Goal: Task Accomplishment & Management: Manage account settings

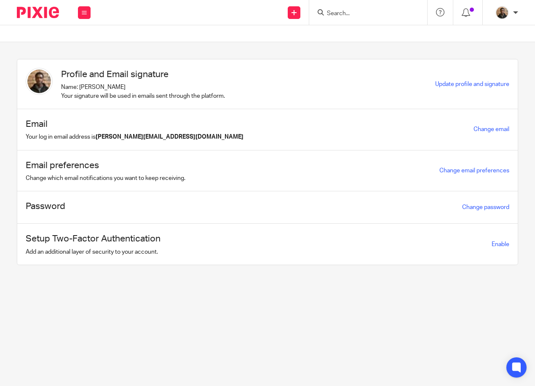
click at [337, 13] on input "Search" at bounding box center [364, 14] width 76 height 8
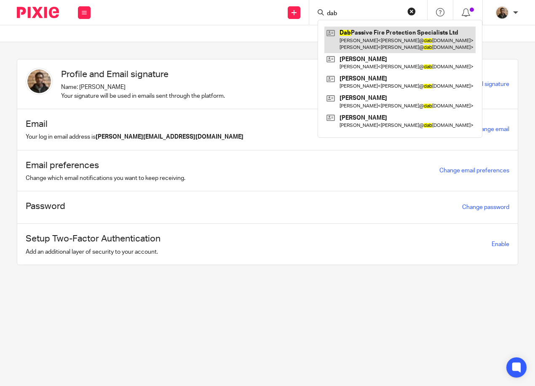
type input "dab"
click at [357, 33] on link at bounding box center [399, 40] width 151 height 26
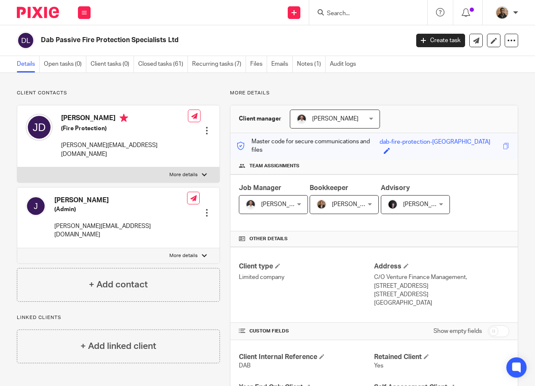
click at [207, 167] on label "More details" at bounding box center [118, 174] width 202 height 15
click at [17, 167] on input "More details" at bounding box center [17, 167] width 0 height 0
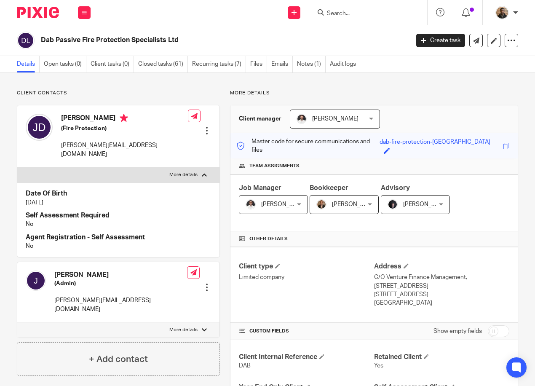
click at [205, 167] on label "More details" at bounding box center [118, 174] width 202 height 15
click at [17, 167] on input "More details" at bounding box center [17, 167] width 0 height 0
checkbox input "false"
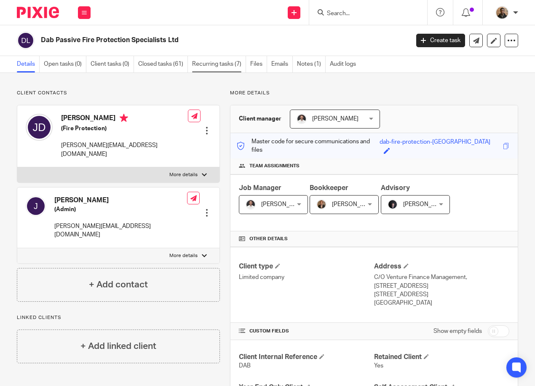
click at [227, 61] on link "Recurring tasks (7)" at bounding box center [219, 64] width 54 height 16
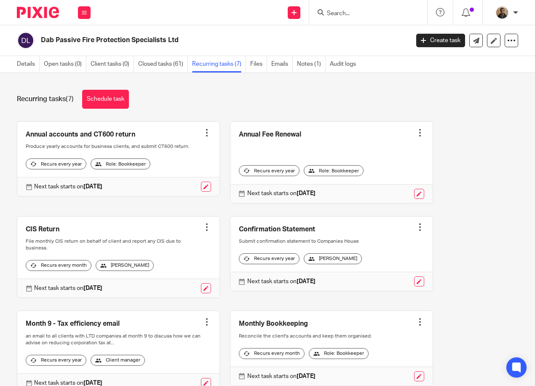
click at [358, 16] on input "Search" at bounding box center [364, 14] width 76 height 8
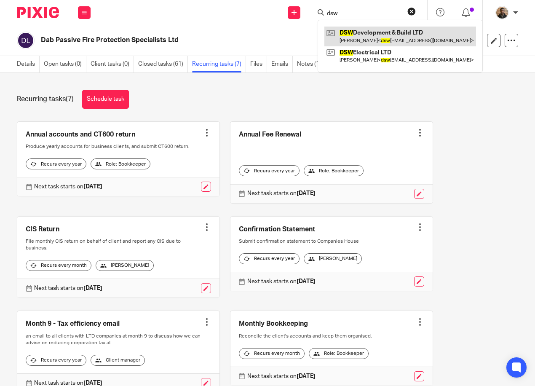
type input "dsw"
click at [372, 40] on link at bounding box center [400, 36] width 152 height 19
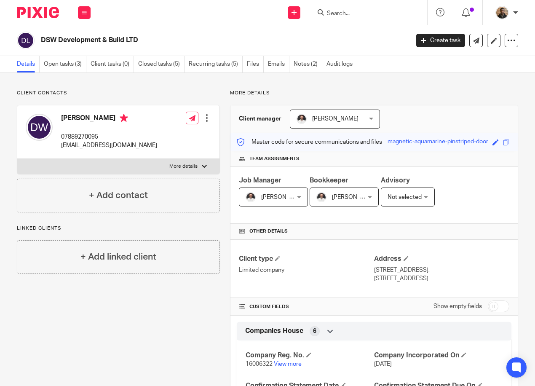
drag, startPoint x: 128, startPoint y: 88, endPoint x: 114, endPoint y: 89, distance: 13.5
click at [83, 13] on button at bounding box center [84, 12] width 13 height 13
click at [81, 37] on li "Work" at bounding box center [84, 39] width 22 height 12
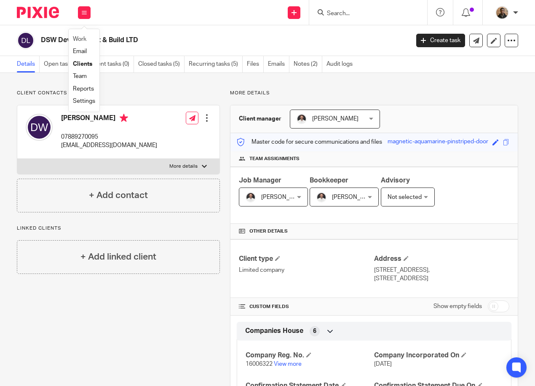
click at [90, 39] on li "Work" at bounding box center [84, 39] width 22 height 12
click at [82, 39] on link "Work" at bounding box center [79, 39] width 13 height 6
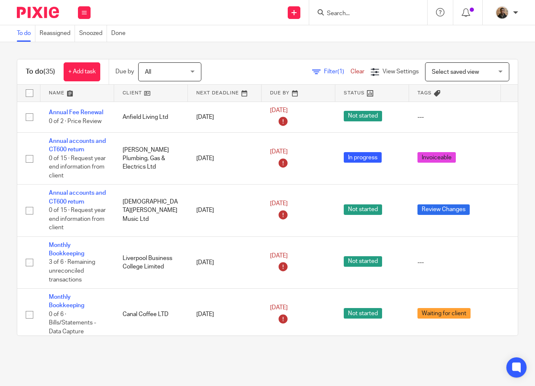
click at [435, 73] on span "Select saved view" at bounding box center [455, 72] width 47 height 6
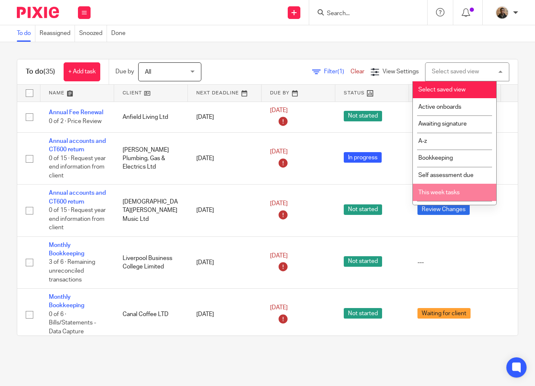
click at [437, 192] on span "This week tasks" at bounding box center [438, 192] width 41 height 6
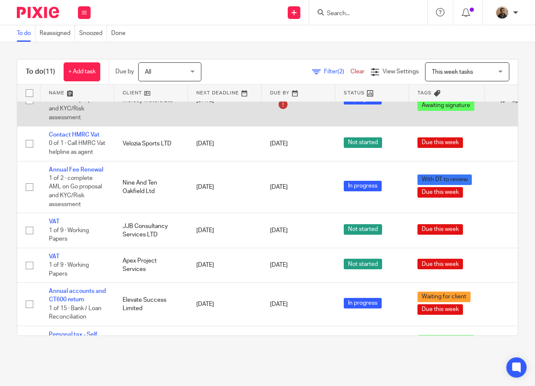
scroll to position [42, 0]
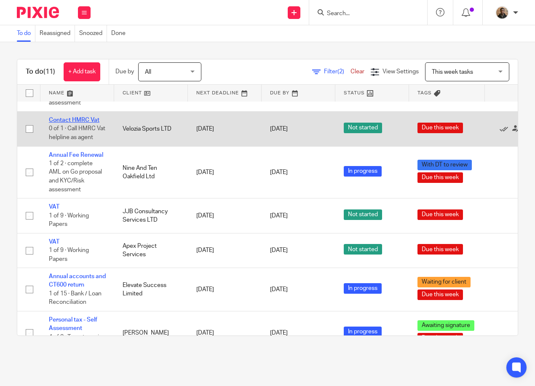
click at [93, 120] on link "Contact HMRC Vat" at bounding box center [74, 120] width 51 height 6
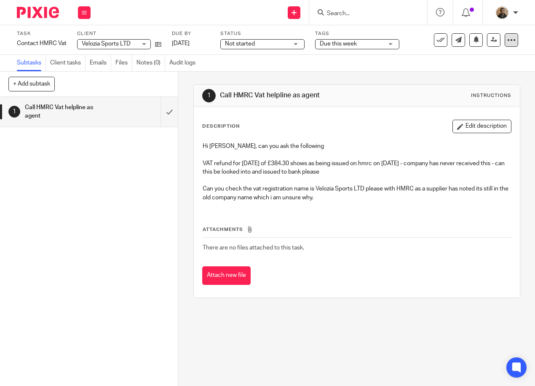
click at [504, 45] on div at bounding box center [510, 39] width 13 height 13
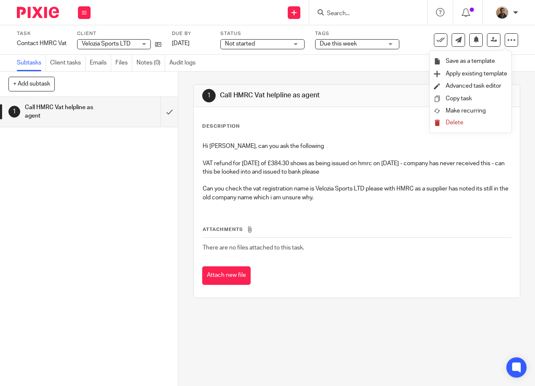
click at [382, 79] on div "1 Call HMRC Vat helpline as agent Instructions Description Edit description Hi …" at bounding box center [356, 191] width 327 height 239
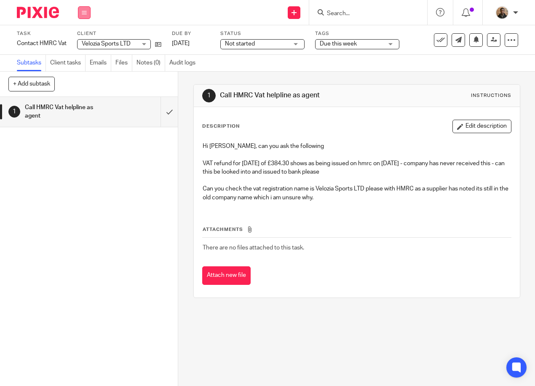
click at [85, 10] on icon at bounding box center [84, 12] width 5 height 5
click at [84, 37] on link "Work" at bounding box center [80, 39] width 15 height 6
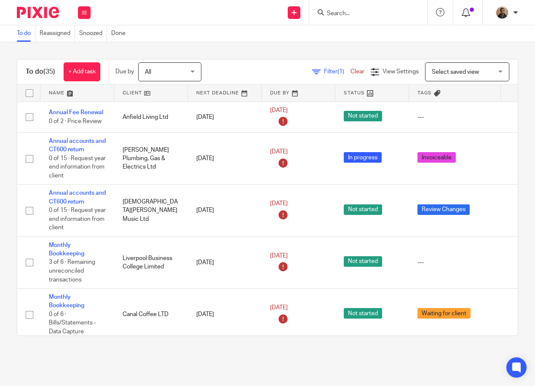
click at [467, 11] on icon at bounding box center [465, 12] width 8 height 8
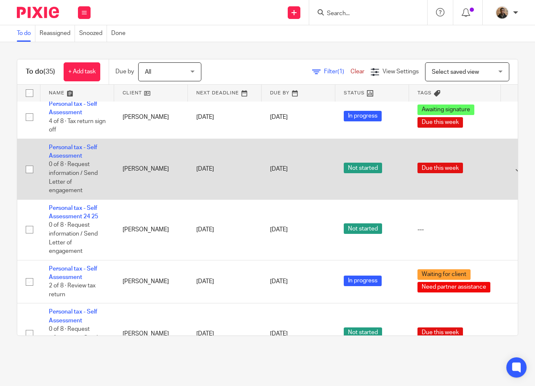
scroll to position [1305, 0]
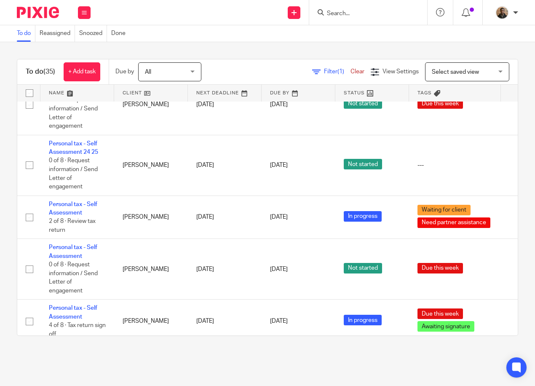
click at [465, 73] on span "Select saved view" at bounding box center [455, 72] width 47 height 6
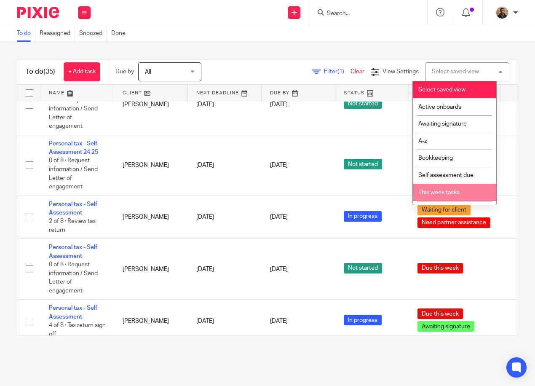
click at [440, 197] on li "This week tasks" at bounding box center [454, 192] width 83 height 17
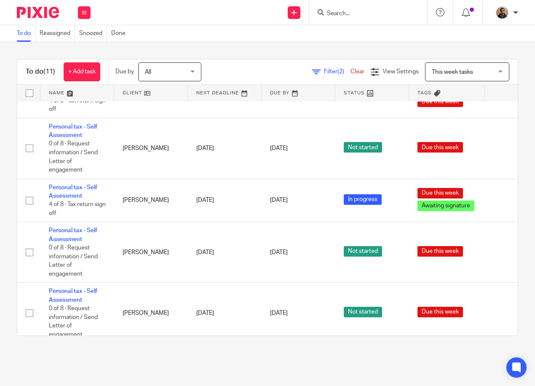
scroll to position [292, 0]
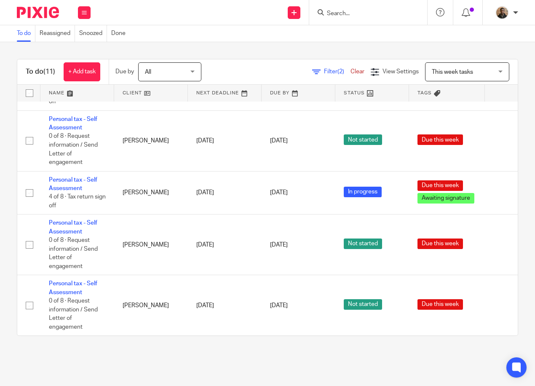
click at [159, 52] on div "To do (11) + Add task Due by All All [DATE] [DATE] This week Next week This mon…" at bounding box center [267, 197] width 535 height 310
click at [187, 51] on div "To do (11) + Add task Due by All All [DATE] [DATE] This week Next week This mon…" at bounding box center [267, 197] width 535 height 310
click at [192, 49] on div "To do (11) + Add task Due by All All Today Tomorrow This week Next week This mo…" at bounding box center [267, 197] width 535 height 310
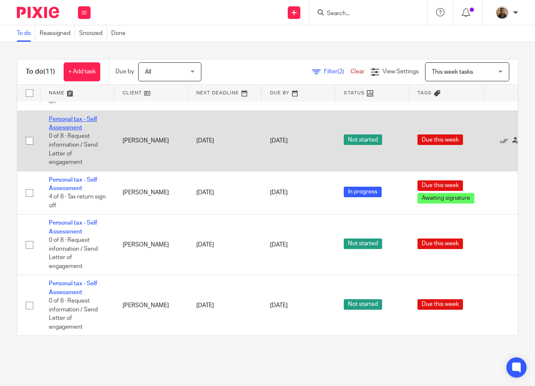
click at [65, 116] on link "Personal tax - Self Assessment" at bounding box center [73, 123] width 48 height 14
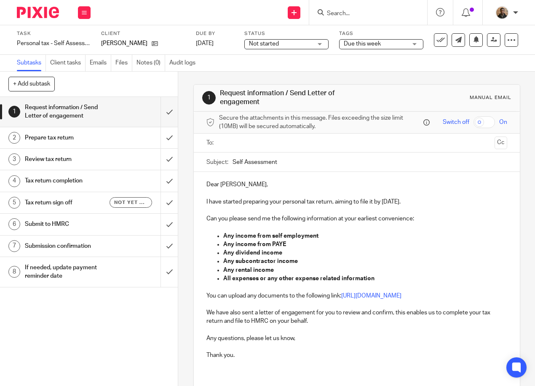
click at [373, 48] on span "Due this week" at bounding box center [375, 44] width 63 height 9
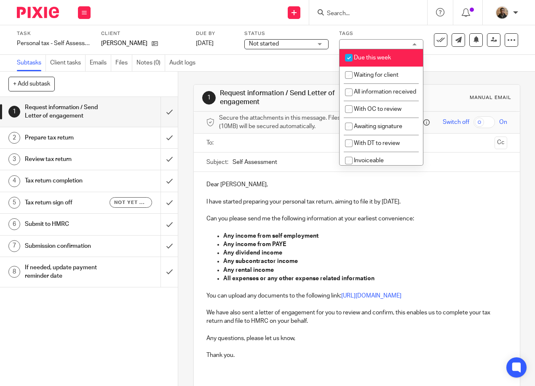
click at [349, 54] on input "checkbox" at bounding box center [349, 58] width 16 height 16
checkbox input "false"
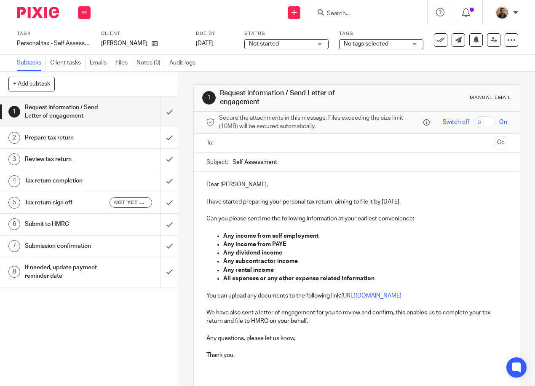
click at [252, 75] on div "1 Request information / Send Letter of engagement Manual email Secure the attac…" at bounding box center [356, 269] width 327 height 395
click at [87, 13] on button at bounding box center [84, 12] width 13 height 13
click at [84, 37] on link "Work" at bounding box center [80, 39] width 15 height 6
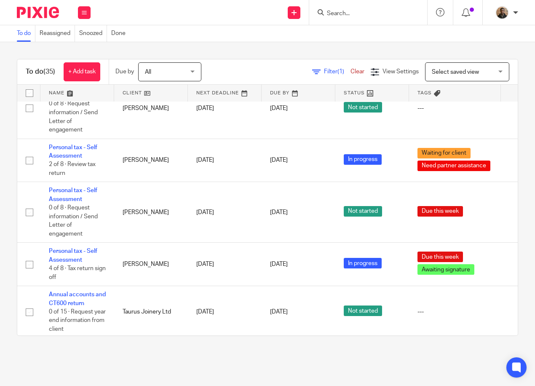
scroll to position [1371, 0]
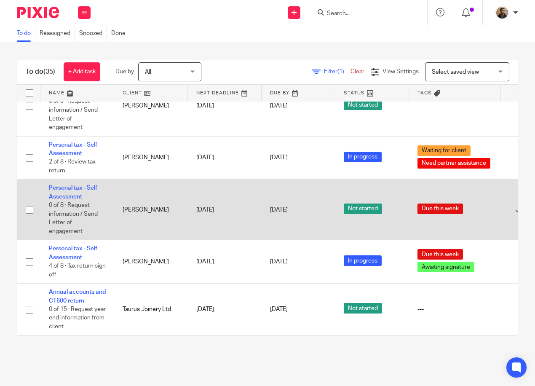
drag, startPoint x: 85, startPoint y: 179, endPoint x: 91, endPoint y: 173, distance: 7.8
click at [85, 185] on link "Personal tax - Self Assessment" at bounding box center [73, 192] width 48 height 14
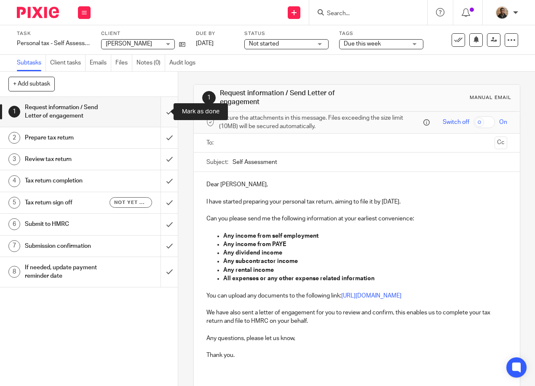
click at [167, 109] on input "submit" at bounding box center [89, 112] width 178 height 30
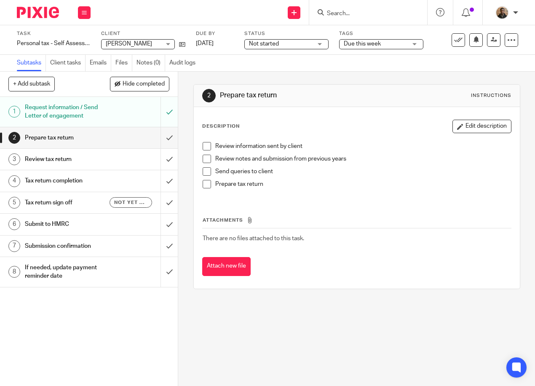
click at [62, 103] on h1 "Request information / Send Letter of engagement" at bounding box center [67, 111] width 85 height 21
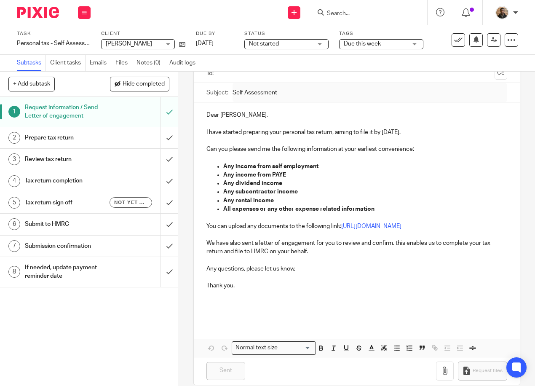
scroll to position [84, 0]
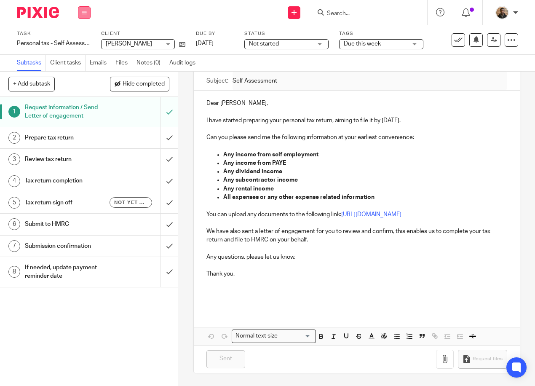
click at [84, 8] on button at bounding box center [84, 12] width 13 height 13
click at [159, 21] on div "Send new email Create task Add client Request signature Get Support Contact Sup…" at bounding box center [317, 12] width 436 height 25
click at [161, 135] on input "submit" at bounding box center [89, 137] width 178 height 21
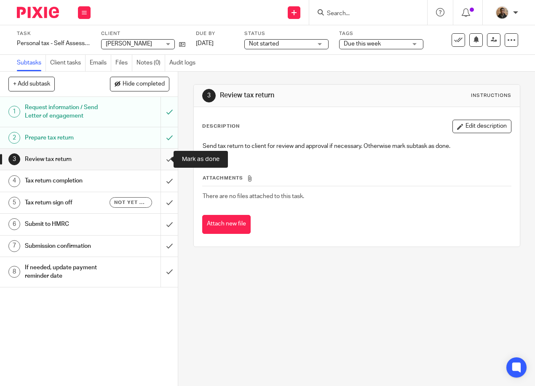
click at [161, 160] on input "submit" at bounding box center [89, 159] width 178 height 21
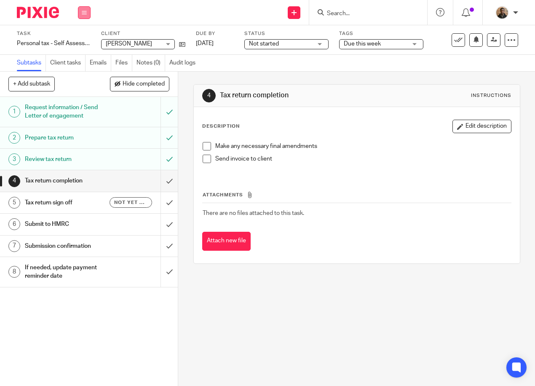
click at [85, 12] on icon at bounding box center [84, 12] width 5 height 5
click at [78, 32] on ul "Work Email Clients Team Reports Settings" at bounding box center [84, 70] width 31 height 83
click at [82, 39] on link "Work" at bounding box center [80, 39] width 15 height 6
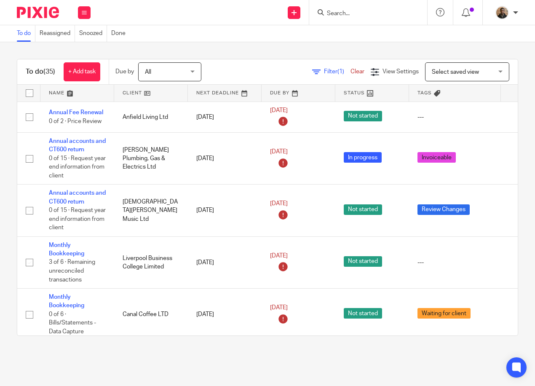
scroll to position [42, 0]
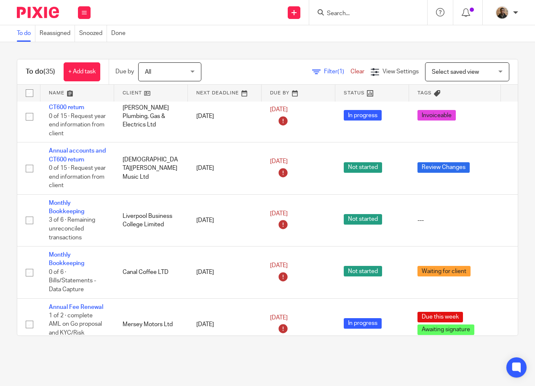
click at [459, 76] on span "Select saved view" at bounding box center [462, 72] width 61 height 18
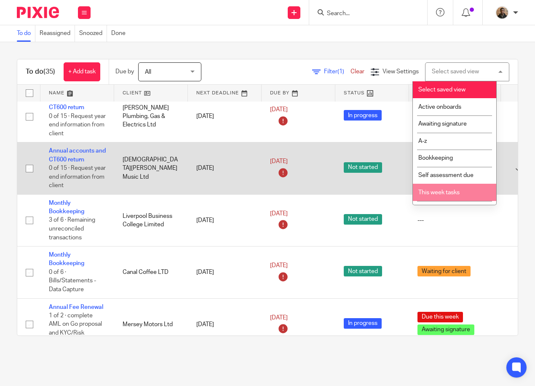
click at [448, 187] on li "This week tasks" at bounding box center [454, 192] width 83 height 17
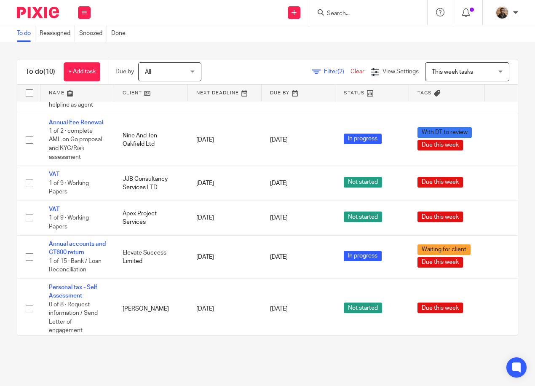
scroll to position [46, 0]
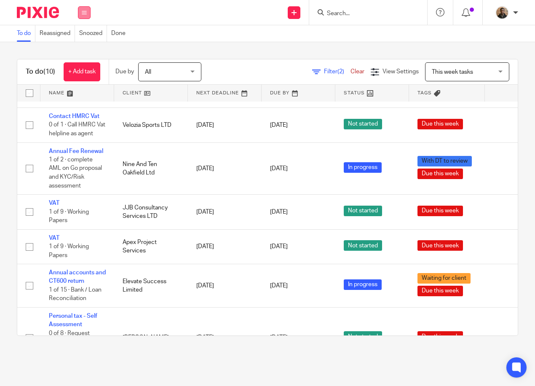
click at [89, 17] on button at bounding box center [84, 12] width 13 height 13
click at [82, 35] on li "Work" at bounding box center [84, 39] width 22 height 12
click at [84, 40] on link "Work" at bounding box center [80, 39] width 15 height 6
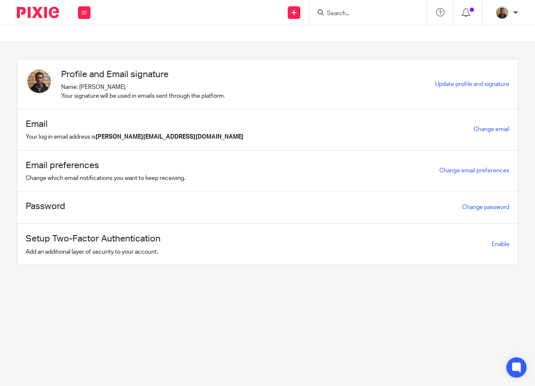
click at [349, 11] on input "Search" at bounding box center [364, 14] width 76 height 8
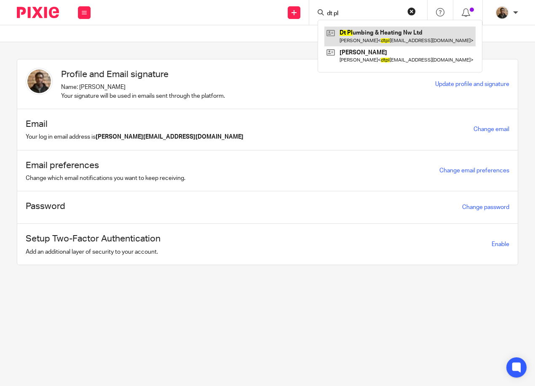
type input "dt pl"
click at [381, 43] on link at bounding box center [399, 36] width 151 height 19
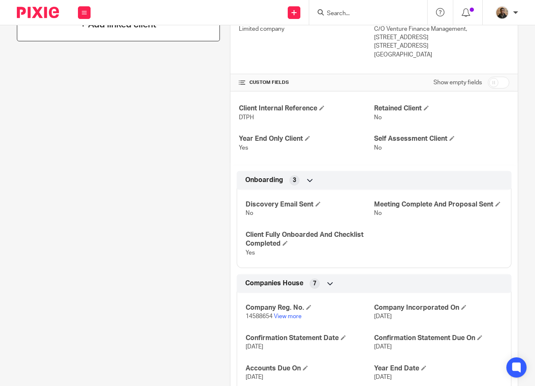
scroll to position [253, 0]
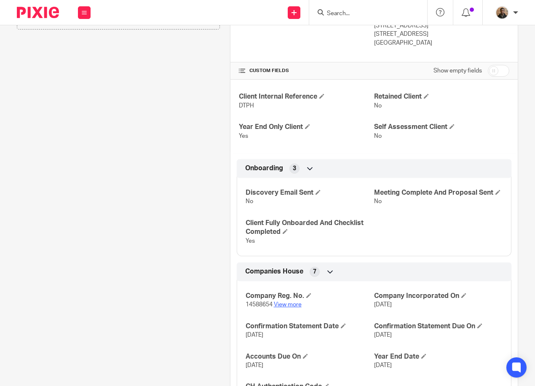
click at [277, 307] on link "View more" at bounding box center [288, 304] width 28 height 6
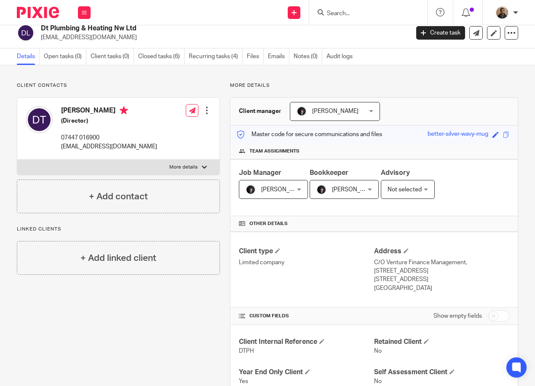
scroll to position [0, 0]
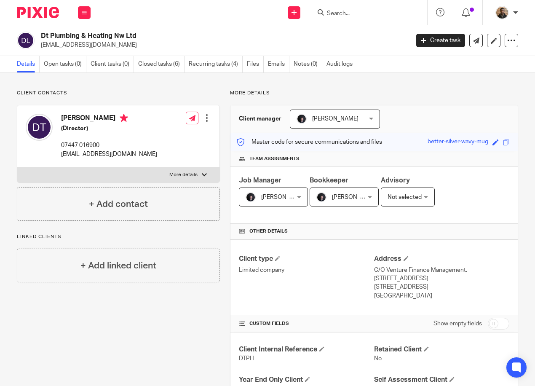
click at [345, 11] on input "Search" at bounding box center [364, 14] width 76 height 8
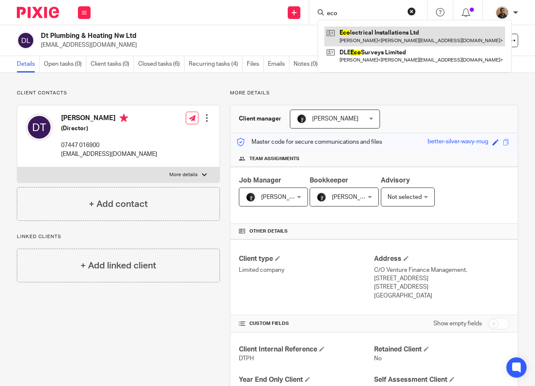
type input "eco"
click at [361, 43] on link at bounding box center [414, 36] width 181 height 19
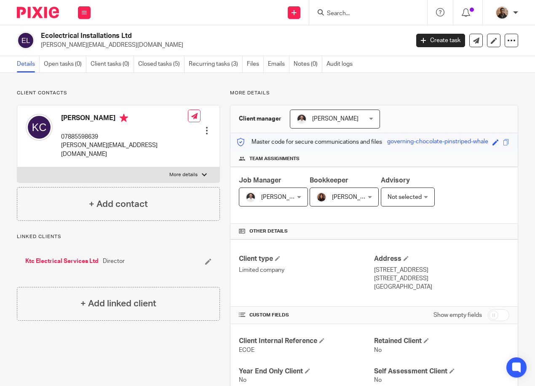
click at [337, 10] on input "Search" at bounding box center [364, 14] width 76 height 8
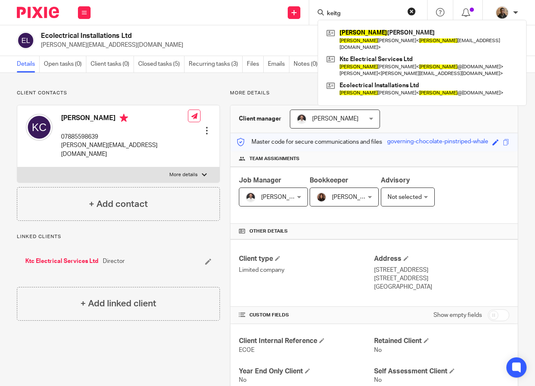
type input "keitg"
click at [286, 36] on h2 "Ecolectrical Installations Ltd" at bounding box center [186, 36] width 290 height 9
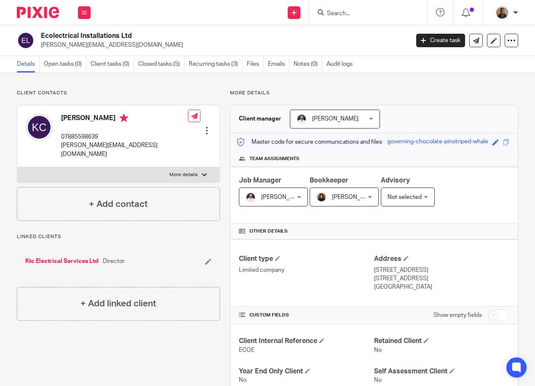
click at [363, 14] on input "Search" at bounding box center [364, 14] width 76 height 8
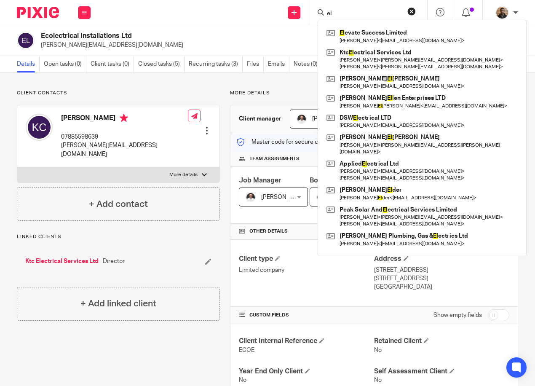
type input "e"
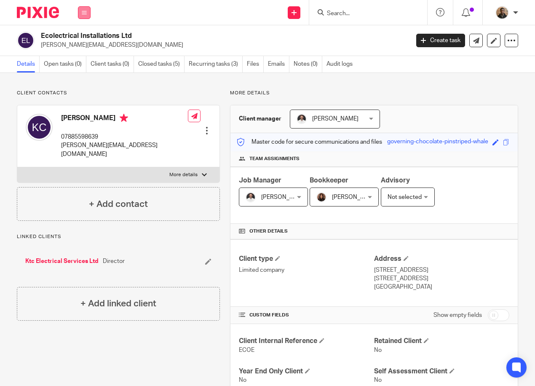
click at [79, 9] on button at bounding box center [84, 12] width 13 height 13
click at [347, 12] on input "Search" at bounding box center [364, 14] width 76 height 8
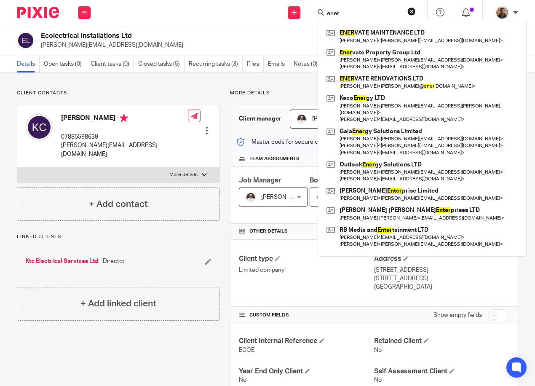
type input "ener"
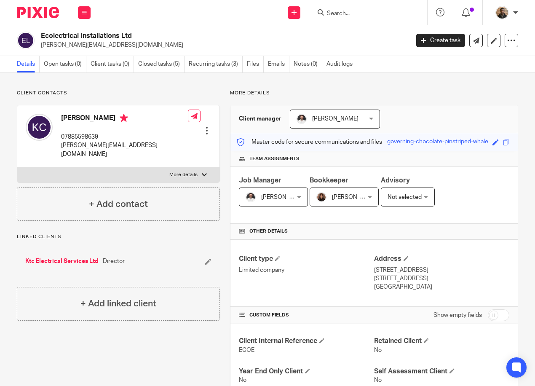
click at [346, 11] on input "Search" at bounding box center [364, 14] width 76 height 8
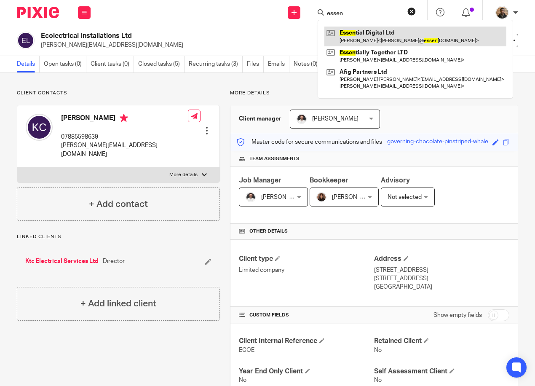
type input "essen"
click at [409, 29] on link at bounding box center [415, 36] width 182 height 19
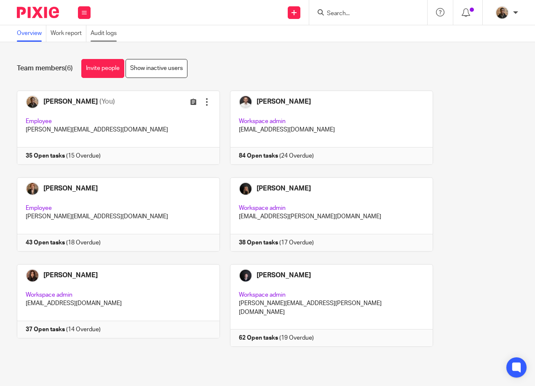
drag, startPoint x: 86, startPoint y: 13, endPoint x: 101, endPoint y: 36, distance: 27.2
click at [86, 13] on icon at bounding box center [84, 12] width 5 height 5
click at [88, 65] on link "Clients" at bounding box center [82, 64] width 19 height 6
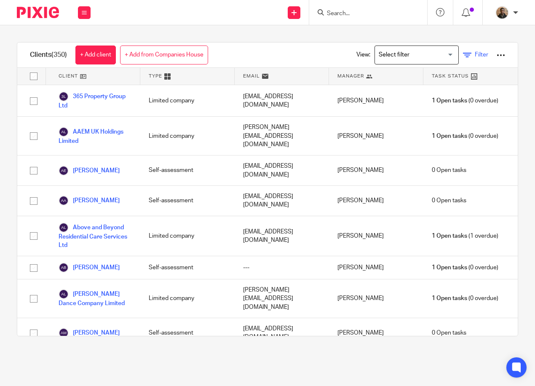
click at [475, 57] on span "Filter" at bounding box center [481, 55] width 13 height 6
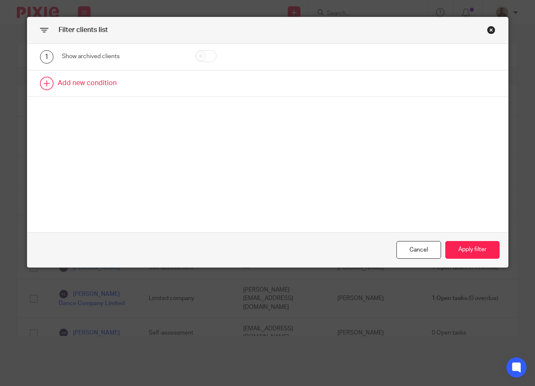
drag, startPoint x: 191, startPoint y: 54, endPoint x: 238, endPoint y: 87, distance: 57.5
click at [191, 56] on div at bounding box center [223, 56] width 77 height 13
click at [204, 62] on div at bounding box center [223, 56] width 77 height 13
click at [206, 59] on input "checkbox" at bounding box center [205, 56] width 21 height 12
checkbox input "true"
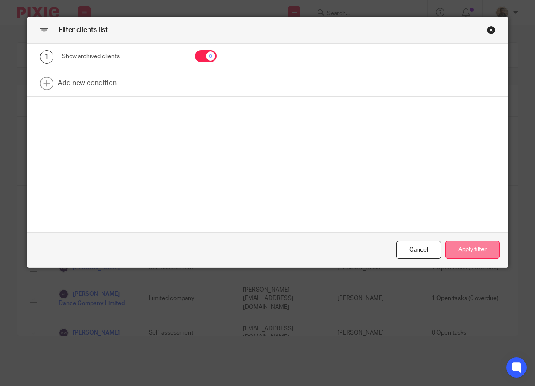
click at [485, 253] on button "Apply filter" at bounding box center [472, 250] width 54 height 18
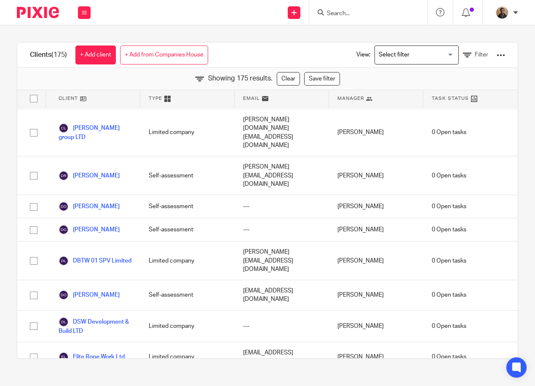
scroll to position [896, 0]
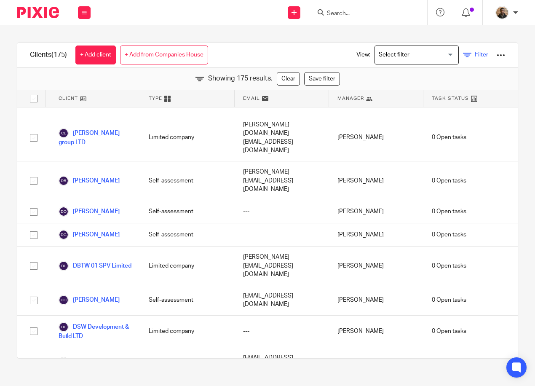
click at [475, 54] on span "Filter" at bounding box center [481, 55] width 13 height 6
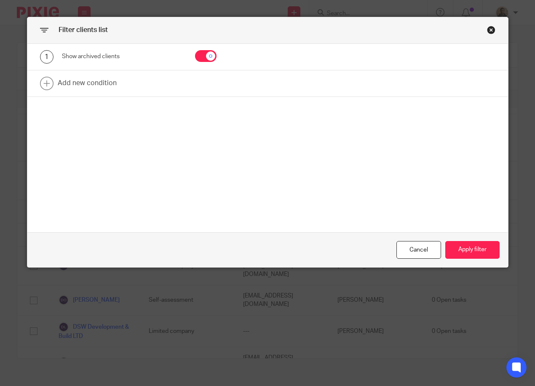
click at [205, 51] on input "checkbox" at bounding box center [205, 56] width 21 height 12
checkbox input "false"
click at [480, 251] on button "Apply filter" at bounding box center [472, 250] width 54 height 18
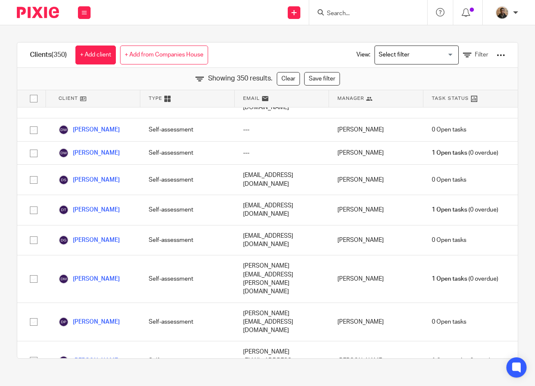
scroll to position [2707, 0]
click at [415, 59] on input "Search for option" at bounding box center [415, 55] width 78 height 15
click at [468, 50] on div "View: Loading... Self Assessment clients Filter" at bounding box center [424, 55] width 161 height 25
click at [463, 56] on link "Filter" at bounding box center [475, 55] width 25 height 9
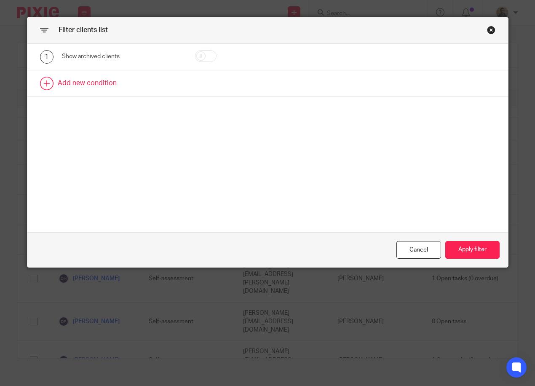
click at [93, 83] on link at bounding box center [267, 83] width 480 height 26
click at [157, 90] on div "Field" at bounding box center [115, 86] width 93 height 18
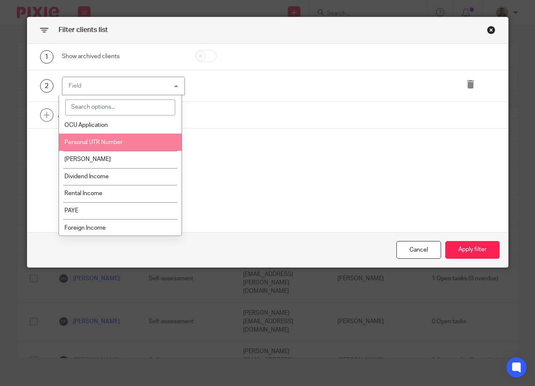
scroll to position [1243, 0]
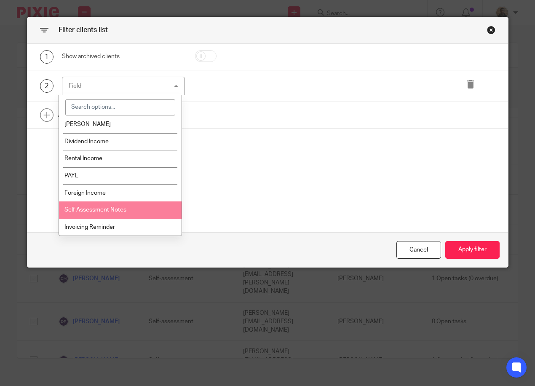
click at [413, 252] on div "Cancel" at bounding box center [418, 250] width 45 height 18
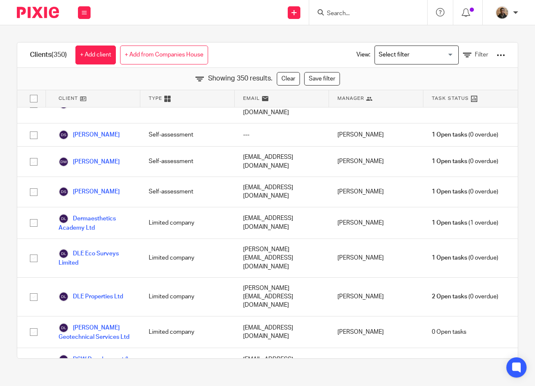
scroll to position [3086, 0]
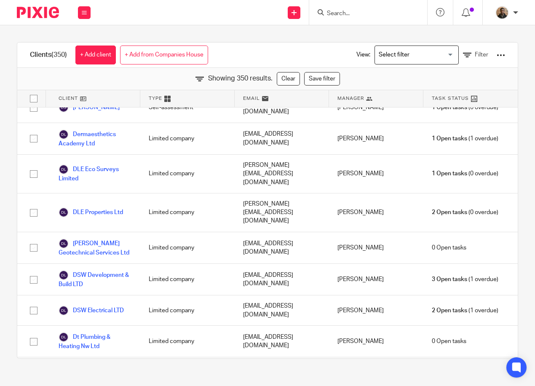
click at [369, 15] on input "Search" at bounding box center [364, 14] width 76 height 8
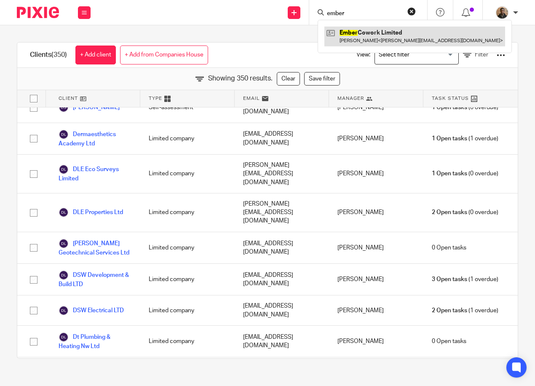
type input "ember"
click at [372, 29] on link at bounding box center [414, 36] width 181 height 19
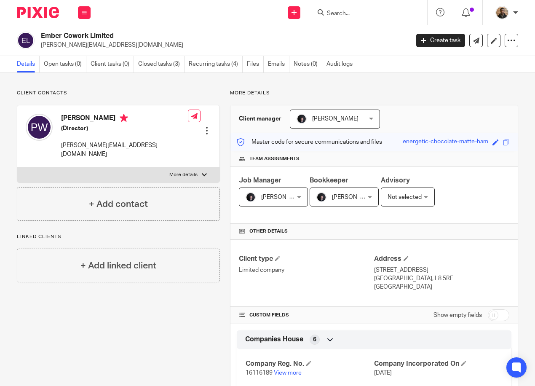
click at [344, 12] on input "Search" at bounding box center [364, 14] width 76 height 8
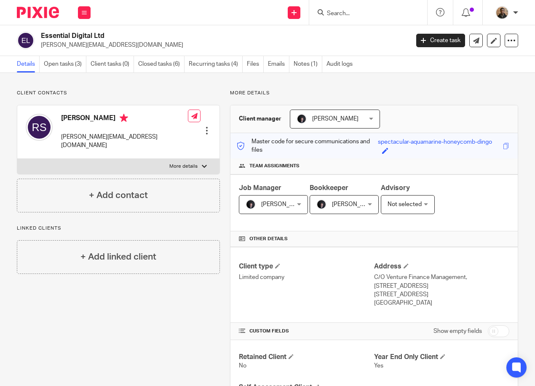
drag, startPoint x: 252, startPoint y: 89, endPoint x: 256, endPoint y: 83, distance: 7.2
click at [346, 10] on input "Search" at bounding box center [364, 14] width 76 height 8
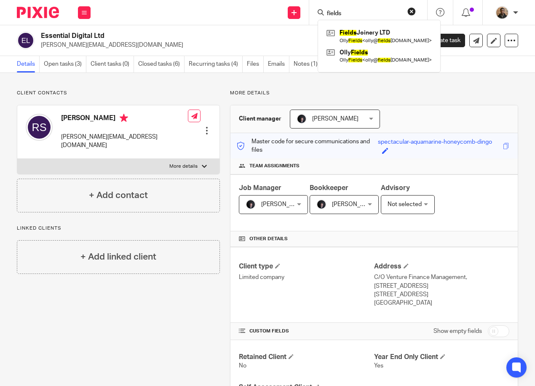
type input "fields"
click button "submit" at bounding box center [0, 0] width 0 height 0
click at [362, 37] on link at bounding box center [378, 36] width 109 height 19
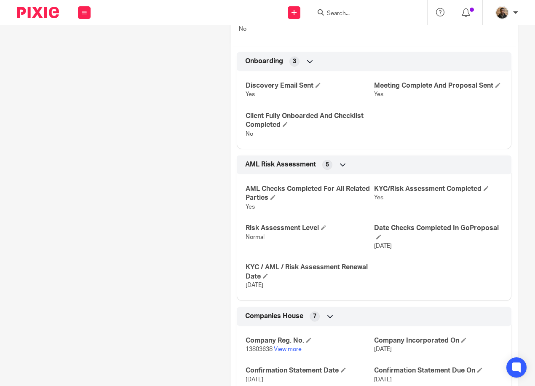
scroll to position [421, 0]
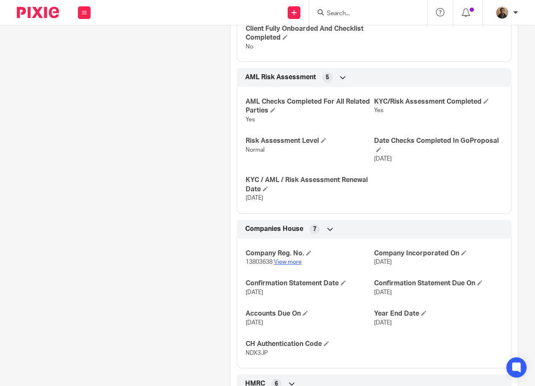
click at [286, 265] on link "View more" at bounding box center [288, 262] width 28 height 6
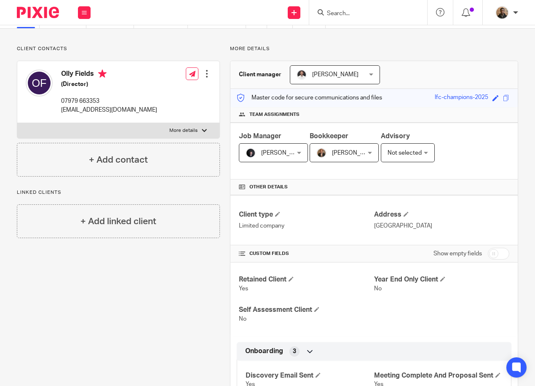
scroll to position [0, 0]
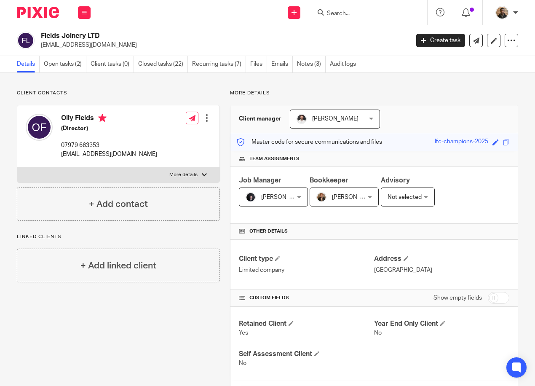
click at [189, 180] on label "More details" at bounding box center [118, 174] width 202 height 15
click at [17, 167] on input "More details" at bounding box center [17, 167] width 0 height 0
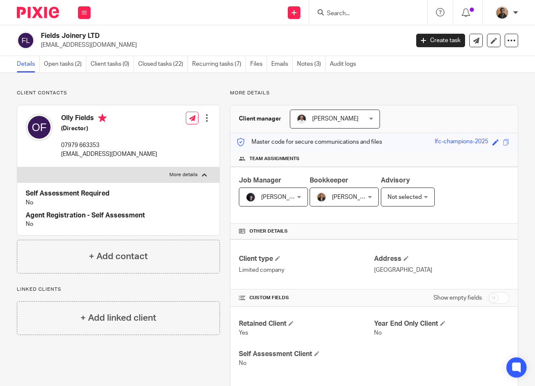
click at [198, 173] on label "More details" at bounding box center [118, 174] width 202 height 15
click at [17, 167] on input "More details" at bounding box center [17, 167] width 0 height 0
checkbox input "false"
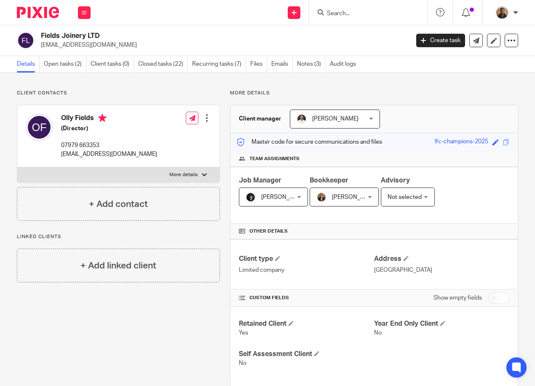
click at [336, 13] on input "Search" at bounding box center [364, 14] width 76 height 8
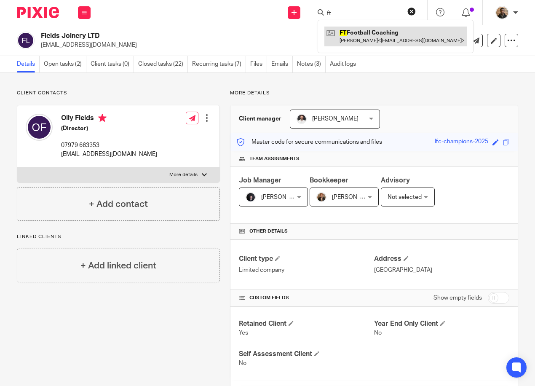
type input "ft"
click at [360, 40] on link at bounding box center [395, 36] width 142 height 19
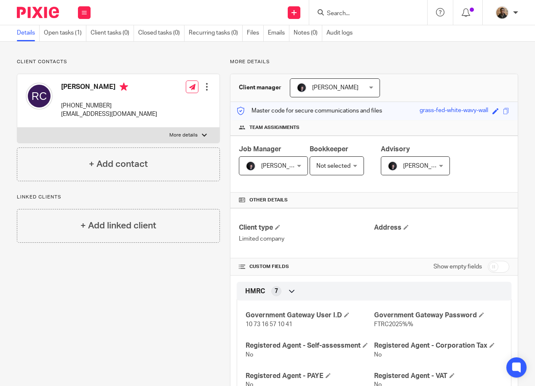
scroll to position [84, 0]
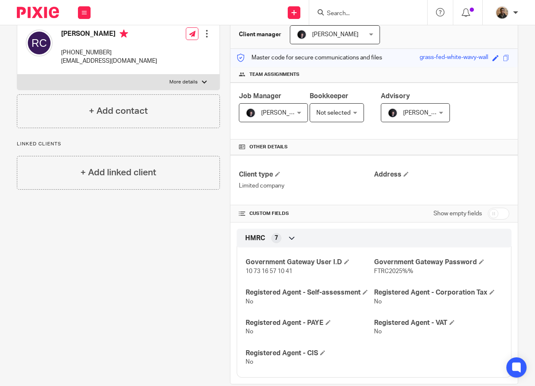
click at [279, 235] on div "HMRC 7" at bounding box center [374, 238] width 262 height 14
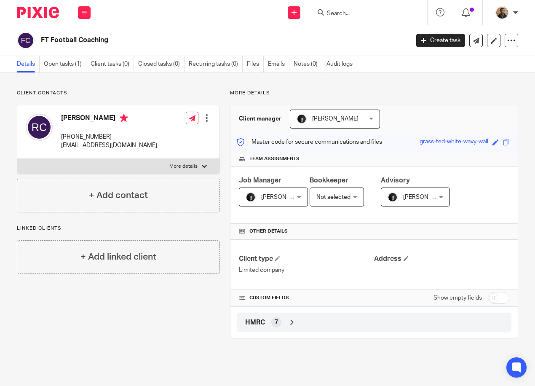
scroll to position [0, 0]
drag, startPoint x: 285, startPoint y: 318, endPoint x: 311, endPoint y: 250, distance: 72.3
click at [285, 317] on div "HMRC 7" at bounding box center [374, 322] width 262 height 14
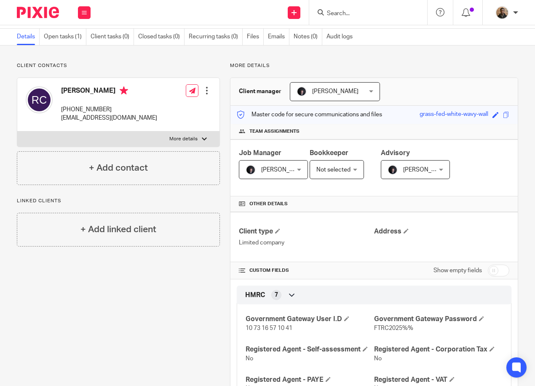
scroll to position [42, 0]
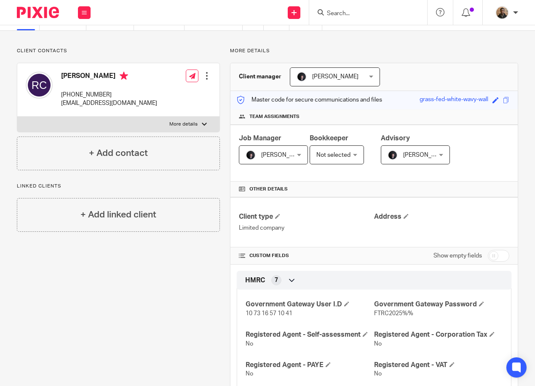
click at [498, 252] on input "checkbox" at bounding box center [498, 256] width 21 height 12
checkbox input "true"
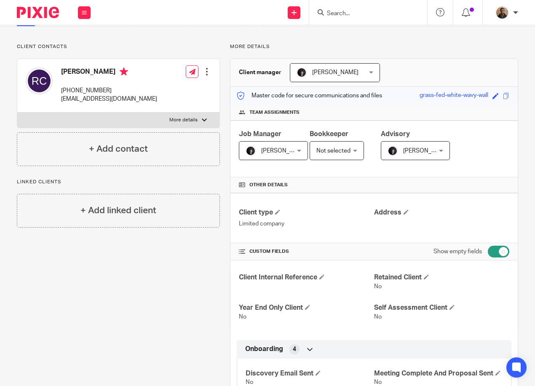
scroll to position [0, 0]
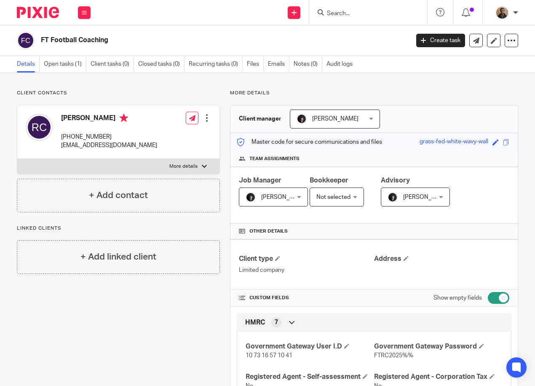
scroll to position [99, 0]
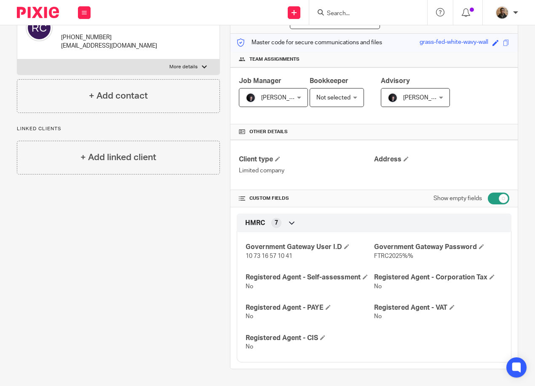
click at [493, 202] on input "checkbox" at bounding box center [498, 198] width 21 height 12
checkbox input "true"
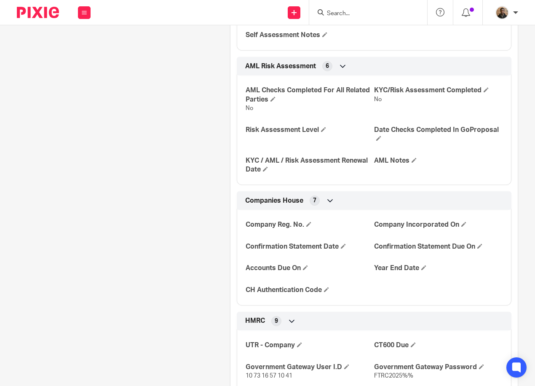
scroll to position [647, 0]
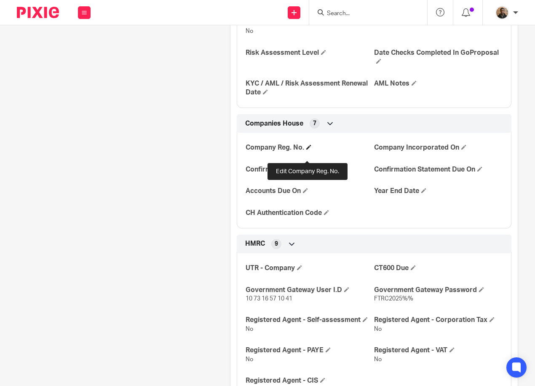
click at [308, 149] on span at bounding box center [308, 146] width 5 height 5
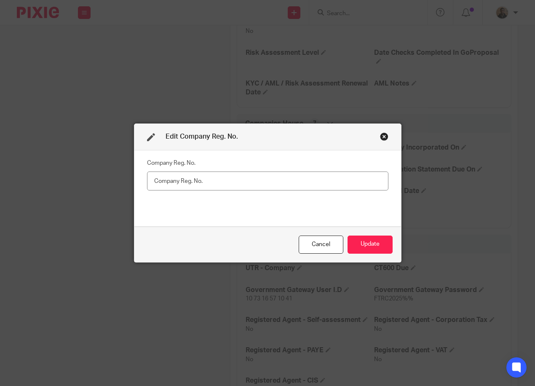
drag, startPoint x: 244, startPoint y: 176, endPoint x: 230, endPoint y: 184, distance: 15.7
type input "16598528"
drag, startPoint x: 355, startPoint y: 243, endPoint x: 361, endPoint y: 238, distance: 7.7
click at [356, 243] on button "Update" at bounding box center [369, 244] width 45 height 18
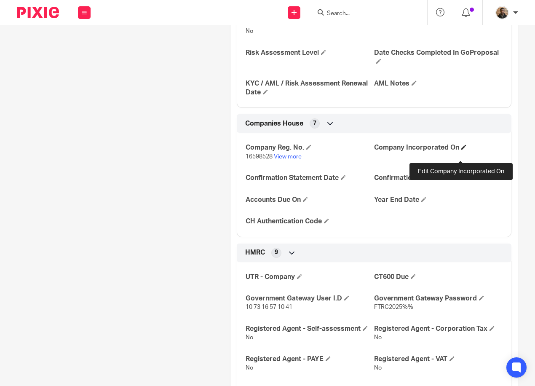
click at [461, 149] on span at bounding box center [463, 146] width 5 height 5
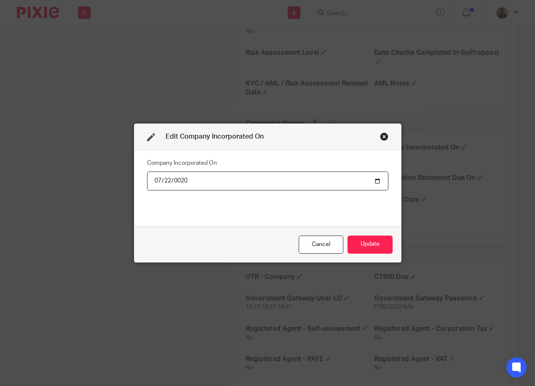
type input "0205-07-22"
type input "2025-07-22"
click at [225, 217] on div "Company Incorporated On 2025-07-22" at bounding box center [267, 188] width 241 height 63
click at [386, 241] on button "Update" at bounding box center [369, 244] width 45 height 18
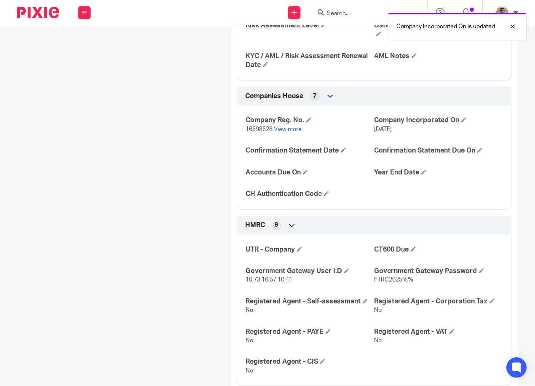
scroll to position [689, 0]
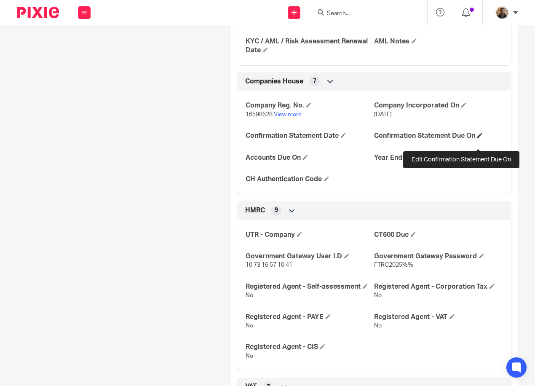
click at [477, 138] on span at bounding box center [479, 135] width 5 height 5
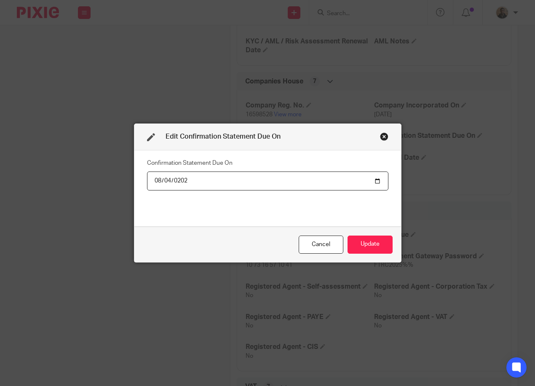
type input "2026-08-04"
click at [378, 247] on button "Update" at bounding box center [369, 244] width 45 height 18
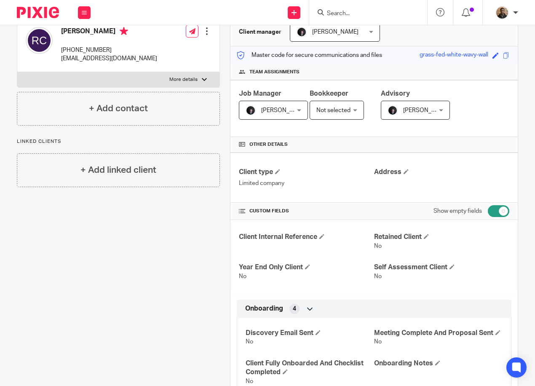
scroll to position [0, 0]
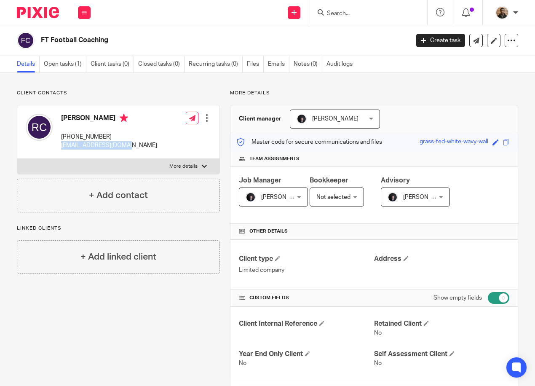
drag, startPoint x: 60, startPoint y: 145, endPoint x: 139, endPoint y: 154, distance: 79.2
click at [139, 154] on div "Ryan Cox +44 7860 343593 ryancox16.9@gmail.com Edit contact Create client from …" at bounding box center [118, 131] width 202 height 53
drag, startPoint x: 139, startPoint y: 154, endPoint x: 121, endPoint y: 144, distance: 20.2
copy p "ryancox16.9@gmail.com"
drag, startPoint x: 72, startPoint y: 136, endPoint x: 112, endPoint y: 140, distance: 39.8
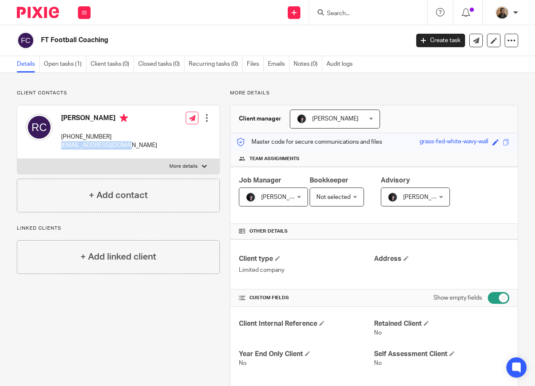
click at [112, 140] on p "+44 7860 343593" at bounding box center [109, 137] width 96 height 8
drag, startPoint x: 112, startPoint y: 140, endPoint x: 101, endPoint y: 138, distance: 10.3
copy p "7860 343593"
drag, startPoint x: 59, startPoint y: 147, endPoint x: 127, endPoint y: 160, distance: 69.2
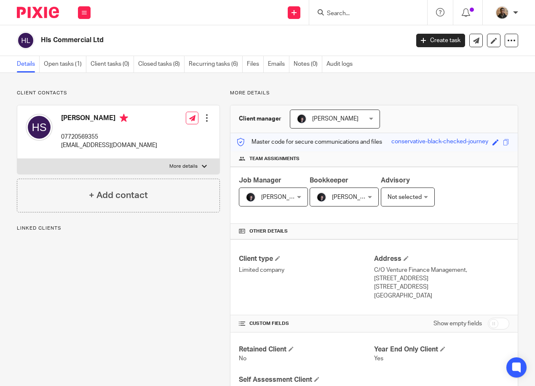
scroll to position [168, 0]
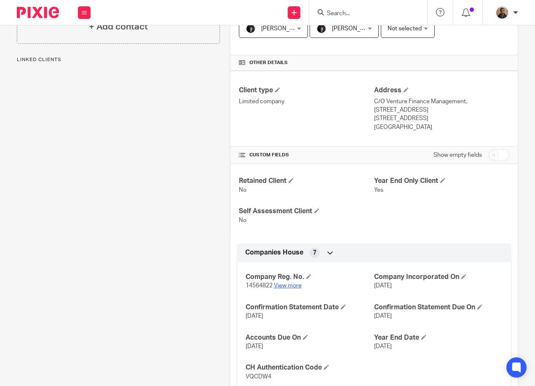
click at [277, 285] on link "View more" at bounding box center [288, 286] width 28 height 6
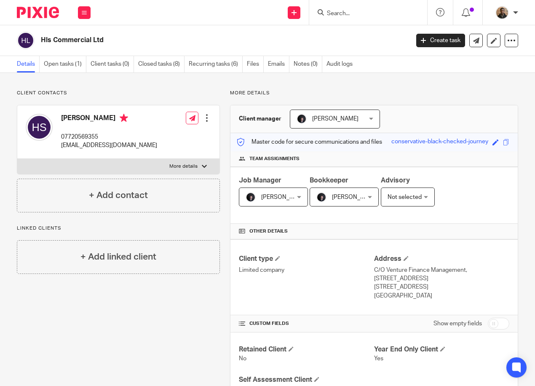
click at [339, 10] on input "Search" at bounding box center [364, 14] width 76 height 8
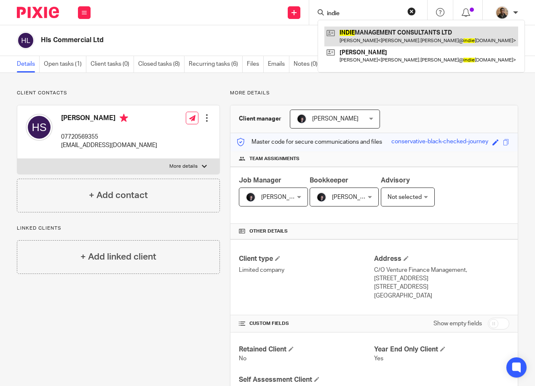
type input "indie"
drag, startPoint x: 438, startPoint y: 35, endPoint x: 444, endPoint y: 31, distance: 7.2
click at [438, 35] on link at bounding box center [421, 36] width 194 height 19
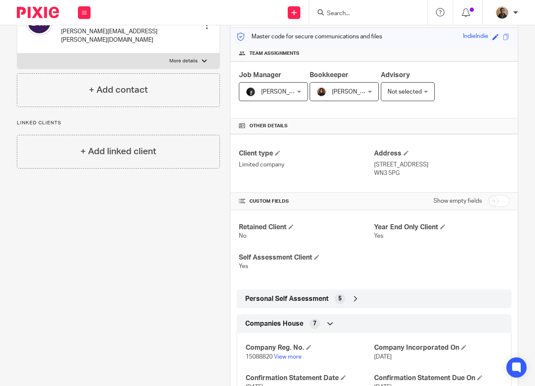
scroll to position [168, 0]
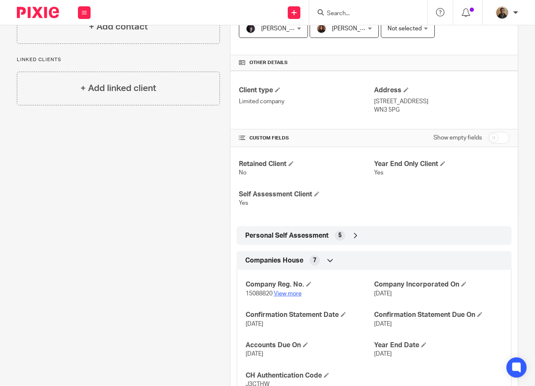
click at [295, 293] on link "View more" at bounding box center [288, 294] width 28 height 6
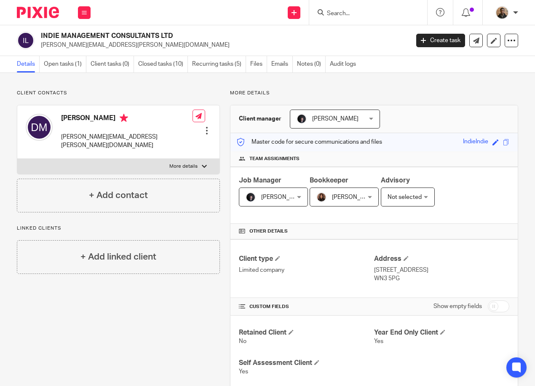
click at [359, 14] on input "Search" at bounding box center [364, 14] width 76 height 8
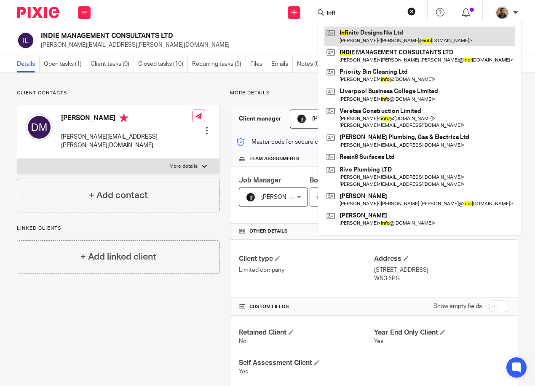
type input "infi"
click at [378, 32] on link at bounding box center [419, 36] width 191 height 19
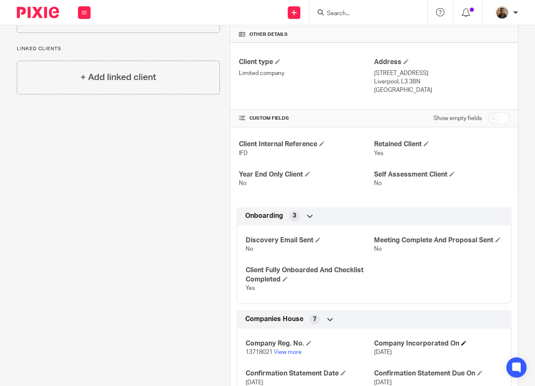
scroll to position [253, 0]
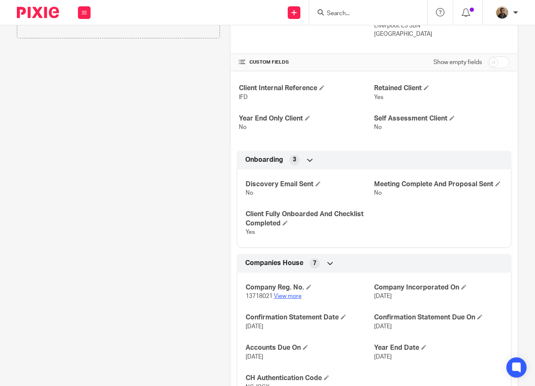
click at [297, 299] on link "View more" at bounding box center [288, 296] width 28 height 6
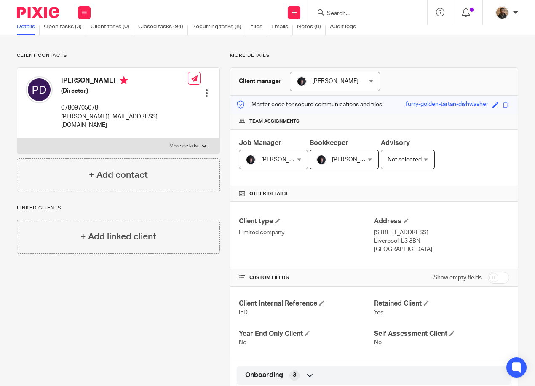
scroll to position [0, 0]
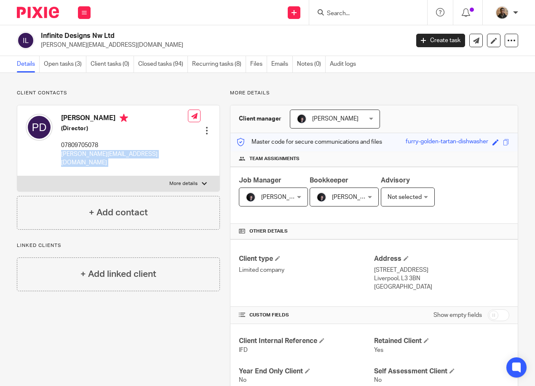
drag, startPoint x: 61, startPoint y: 152, endPoint x: 161, endPoint y: 171, distance: 101.9
click at [161, 171] on div "[PERSON_NAME] (Director) 07809705078 [PERSON_NAME][EMAIL_ADDRESS][DOMAIN_NAME] …" at bounding box center [118, 148] width 203 height 87
drag, startPoint x: 161, startPoint y: 171, endPoint x: 122, endPoint y: 153, distance: 43.1
copy div "[PERSON_NAME][EMAIL_ADDRESS][DOMAIN_NAME] Edit contact Create client from conta…"
drag, startPoint x: 61, startPoint y: 143, endPoint x: 109, endPoint y: 148, distance: 48.3
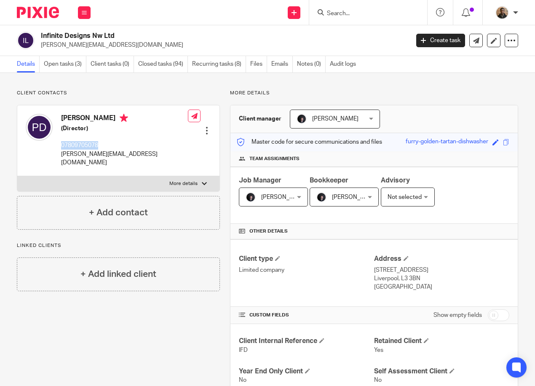
click at [109, 148] on p "07809705078" at bounding box center [124, 145] width 127 height 8
drag, startPoint x: 109, startPoint y: 148, endPoint x: 91, endPoint y: 145, distance: 18.8
copy p "07809705078"
